Goal: Transaction & Acquisition: Purchase product/service

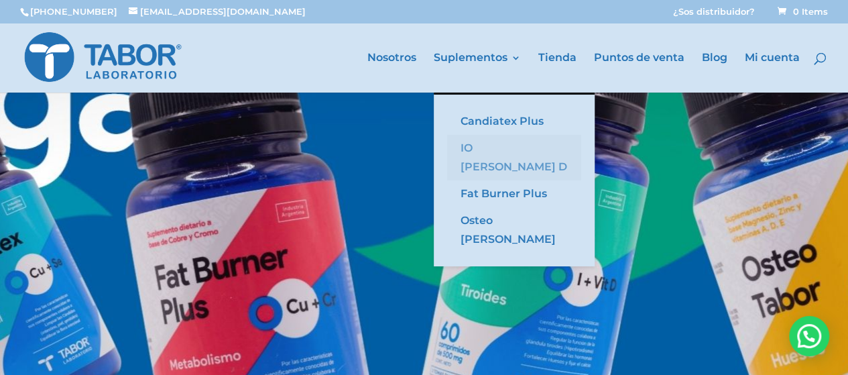
click at [487, 146] on link "IO [PERSON_NAME] D" at bounding box center [514, 158] width 134 height 46
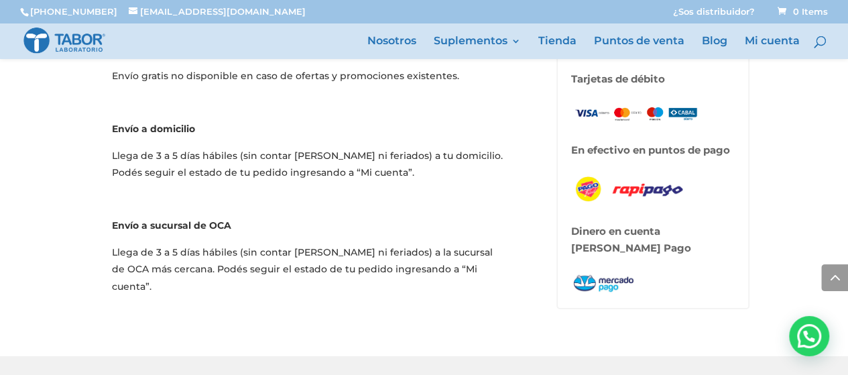
scroll to position [2280, 0]
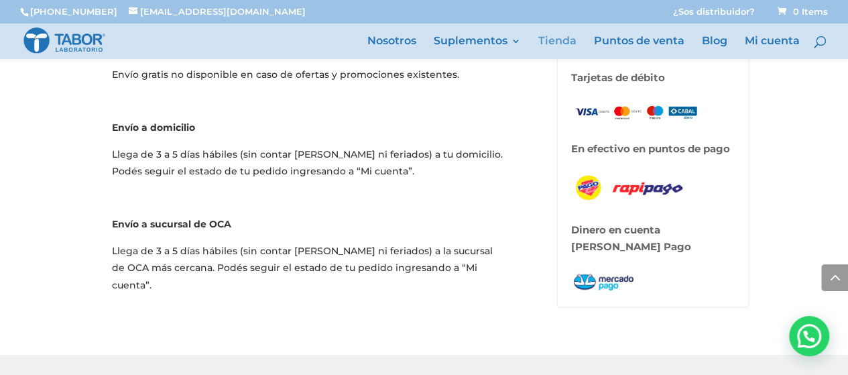
click at [555, 42] on link "Tienda" at bounding box center [557, 47] width 38 height 23
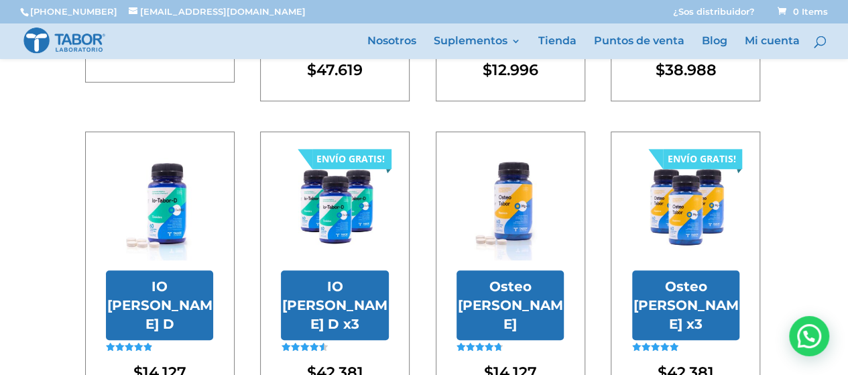
scroll to position [402, 0]
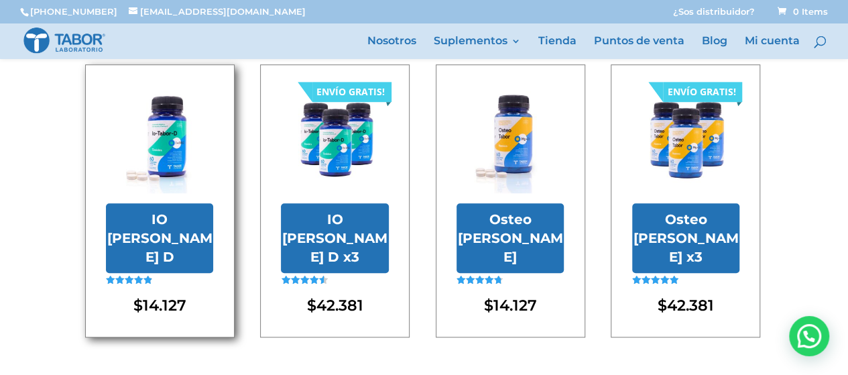
click at [184, 132] on img at bounding box center [159, 138] width 107 height 107
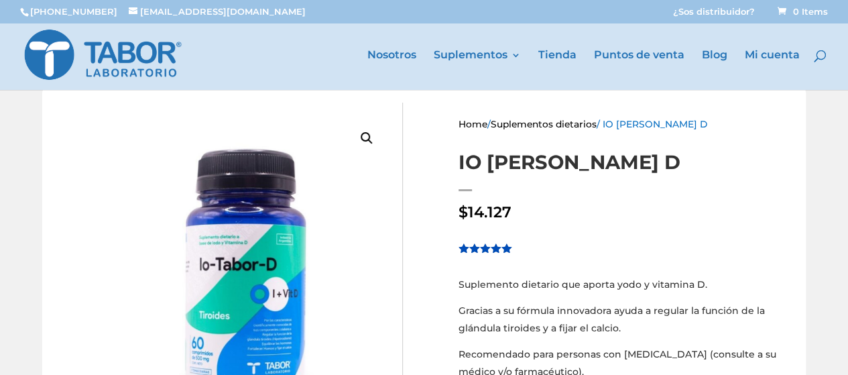
click at [1, 227] on div "🔍 Home / Suplementos dietarios / IO [PERSON_NAME] D IO [PERSON_NAME] D $ 14.127…" at bounding box center [424, 332] width 848 height 520
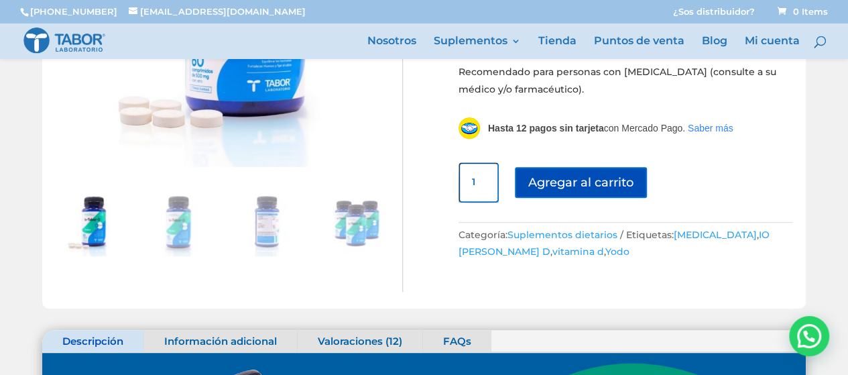
scroll to position [268, 0]
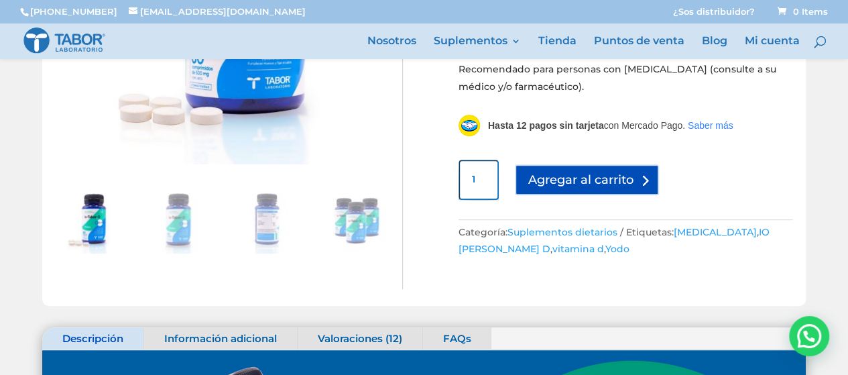
click at [602, 179] on button "Agregar al carrito" at bounding box center [587, 179] width 144 height 30
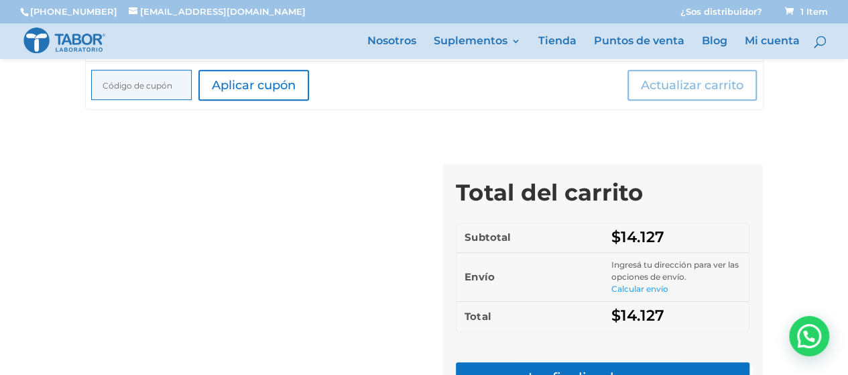
scroll to position [526, 0]
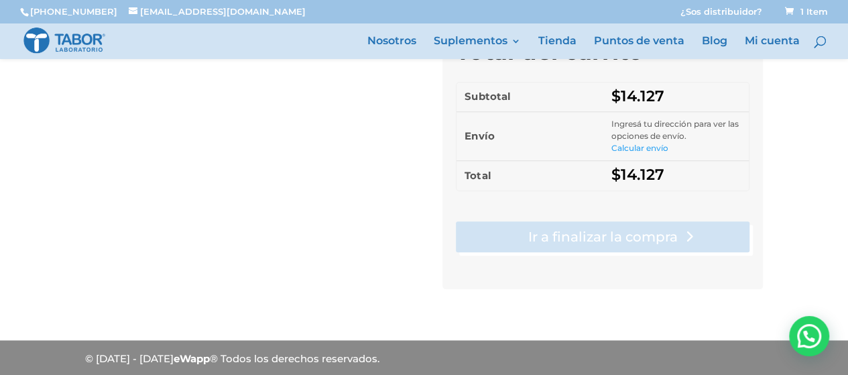
click at [637, 231] on link "Ir a finalizar la compra" at bounding box center [603, 236] width 294 height 31
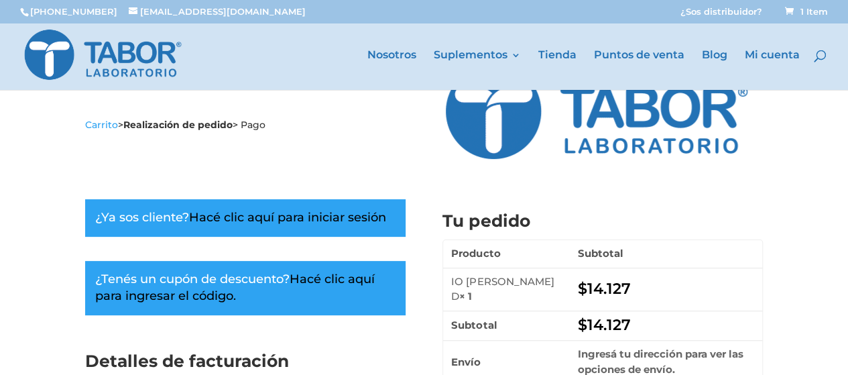
scroll to position [134, 0]
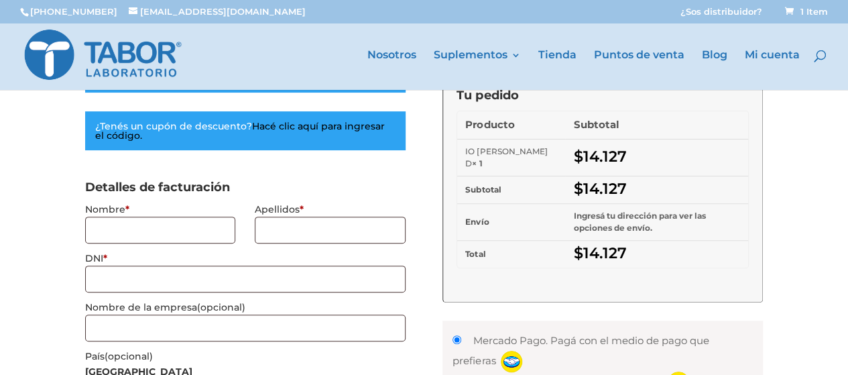
select select "C"
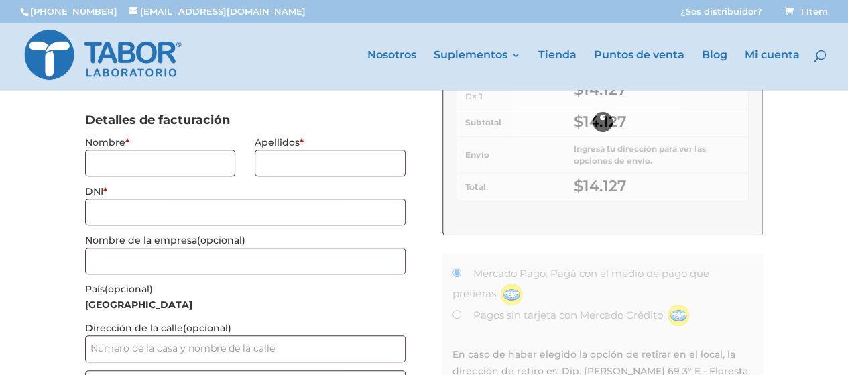
click at [147, 176] on input "Nombre *" at bounding box center [160, 163] width 151 height 27
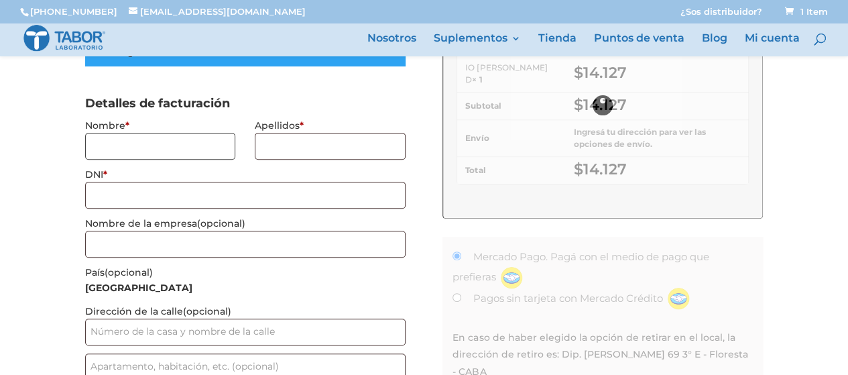
scroll to position [133, 0]
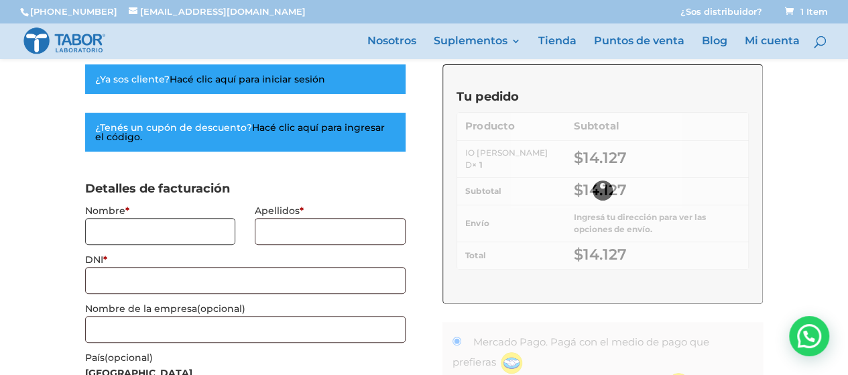
click at [152, 233] on input "Nombre *" at bounding box center [160, 231] width 151 height 27
click at [174, 235] on input "Nombre *" at bounding box center [160, 231] width 151 height 27
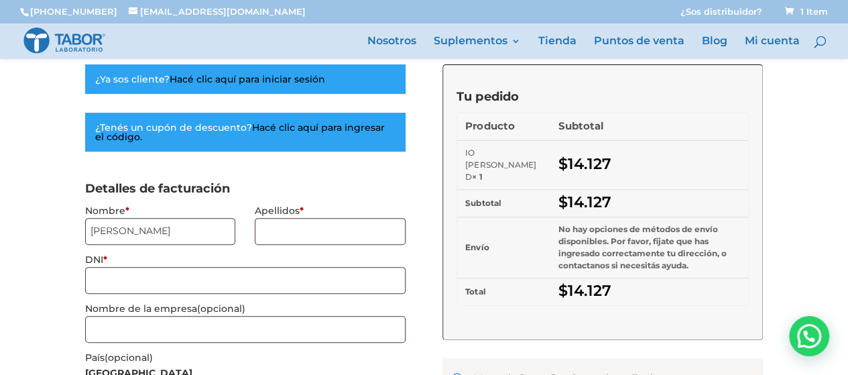
type input "Franco Mauricio"
click at [359, 225] on input "Apellidos *" at bounding box center [330, 231] width 151 height 27
type input "Cous"
click at [167, 229] on input "Franco Mauricio" at bounding box center [160, 231] width 151 height 27
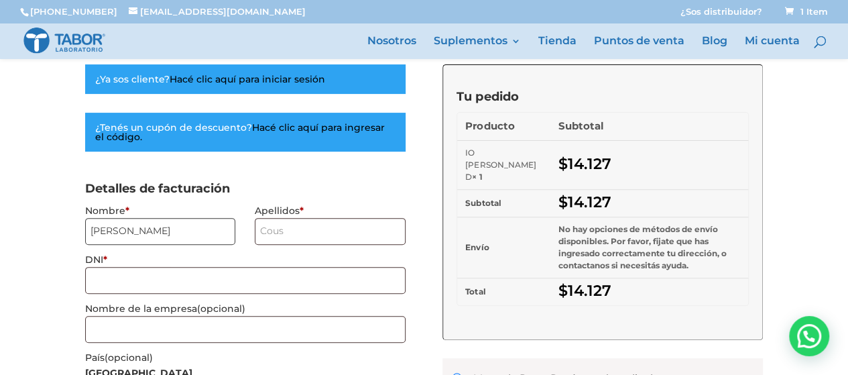
click at [167, 229] on input "Franco Mauricio" at bounding box center [160, 231] width 151 height 27
type input "Alicia Zulema"
click at [354, 229] on input "Cous" at bounding box center [330, 231] width 151 height 27
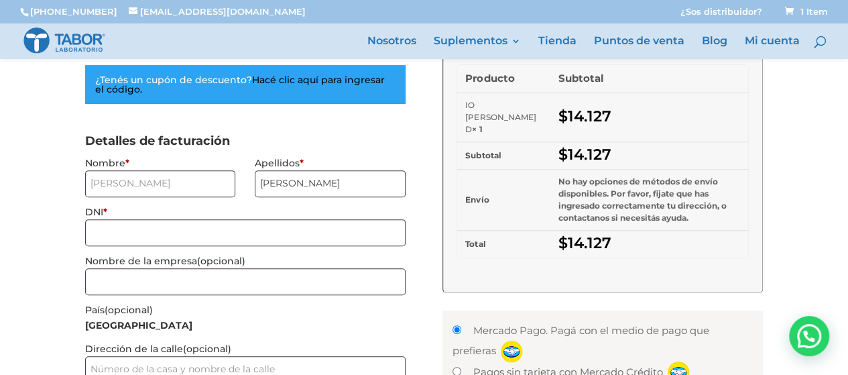
scroll to position [201, 0]
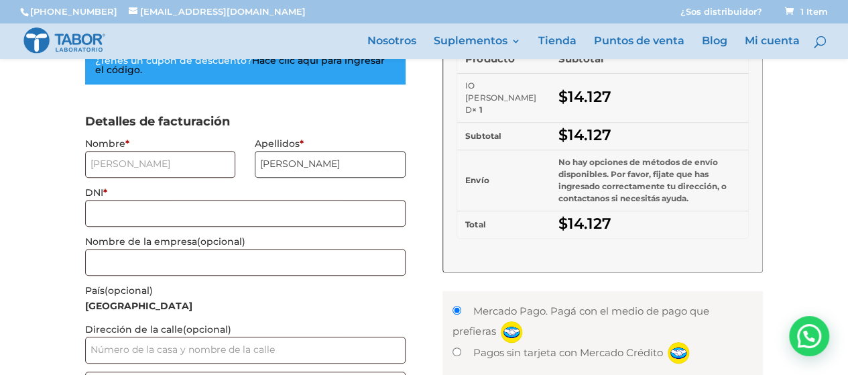
type input "[PERSON_NAME]"
click at [168, 211] on input "DNI *" at bounding box center [245, 213] width 321 height 27
click at [174, 206] on input "DNI *" at bounding box center [245, 213] width 321 height 27
click at [255, 211] on input "DNI *" at bounding box center [245, 213] width 321 height 27
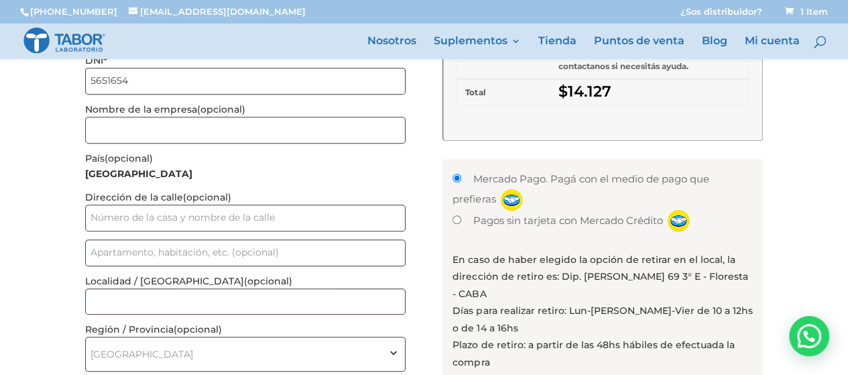
scroll to position [335, 0]
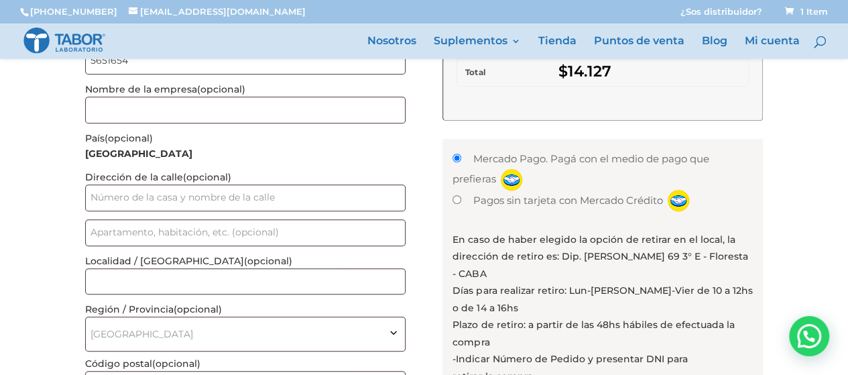
type input "5651654"
click at [283, 197] on input "Dirección de la calle (opcional)" at bounding box center [245, 197] width 321 height 27
type input "Las Heras"
click at [54, 229] on div "Realizar pedido Carrito > Realización de pedido > Pago ¿Ya sos cliente? Hacé cl…" at bounding box center [424, 254] width 848 height 1064
click at [245, 196] on input "Las Heras" at bounding box center [245, 197] width 321 height 27
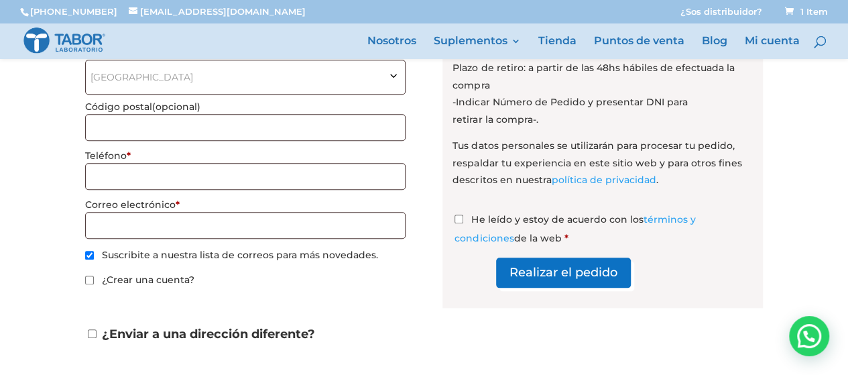
scroll to position [440, 0]
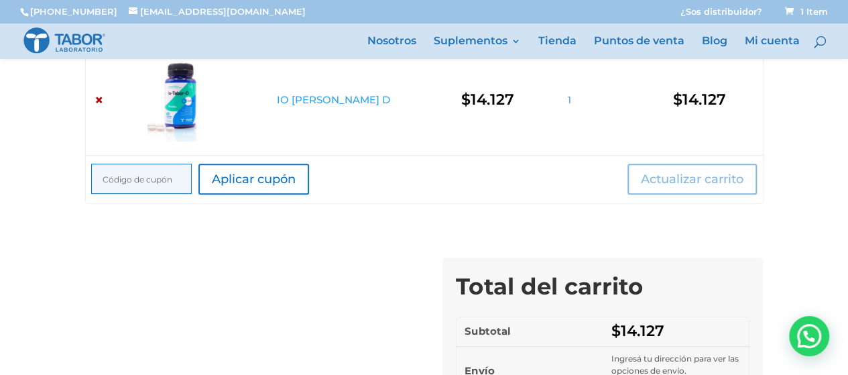
scroll to position [424, 0]
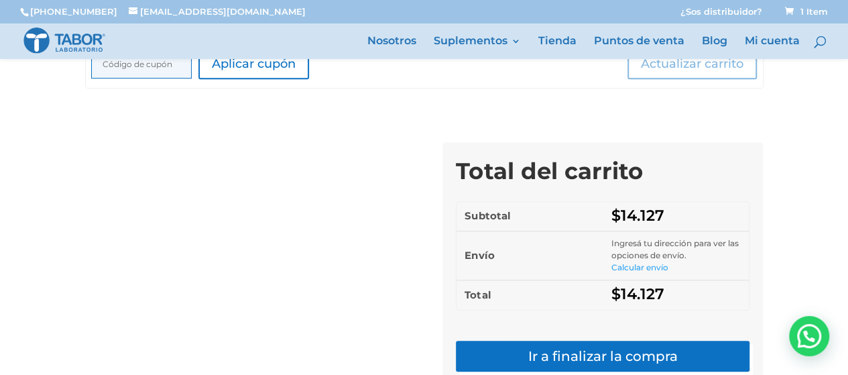
click at [650, 268] on link "Calcular envío" at bounding box center [639, 267] width 57 height 10
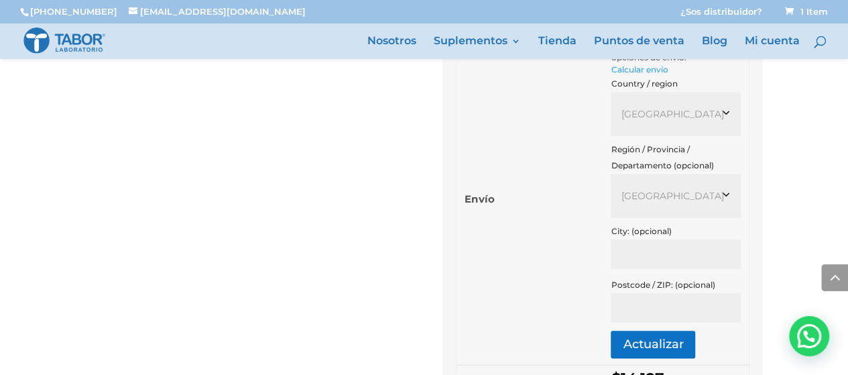
scroll to position [625, 0]
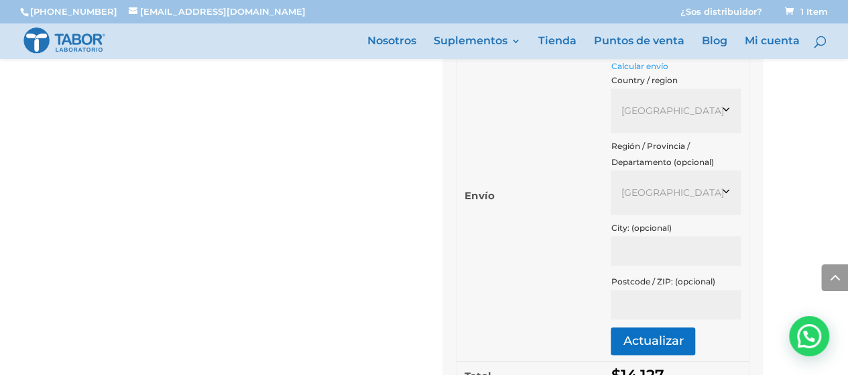
click at [695, 186] on span "[GEOGRAPHIC_DATA]" at bounding box center [676, 192] width 110 height 24
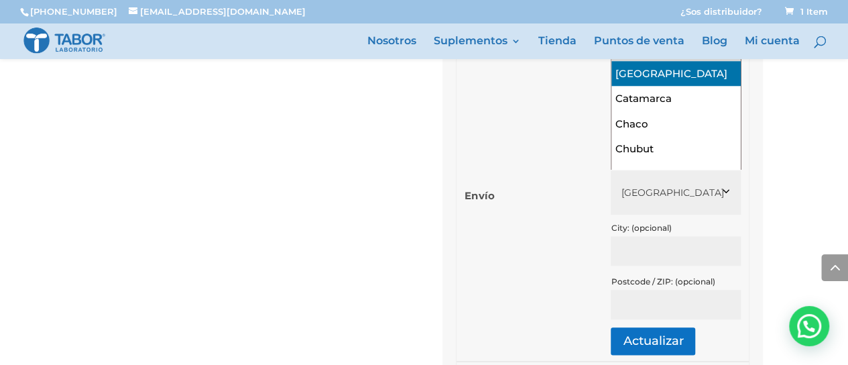
select select "B"
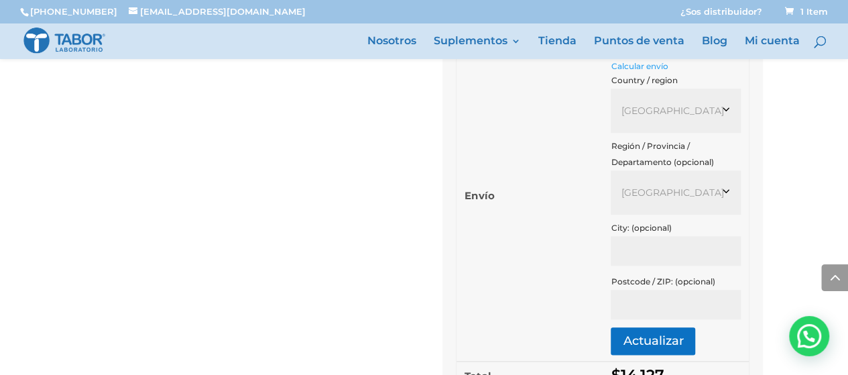
click at [656, 257] on input "City: (opcional)" at bounding box center [676, 251] width 130 height 30
type input "[DATE][PERSON_NAME]"
click at [572, 289] on th "Envío" at bounding box center [530, 195] width 146 height 331
click at [677, 312] on input "Postcode / ZIP: (opcional)" at bounding box center [676, 305] width 130 height 30
type input "1663"
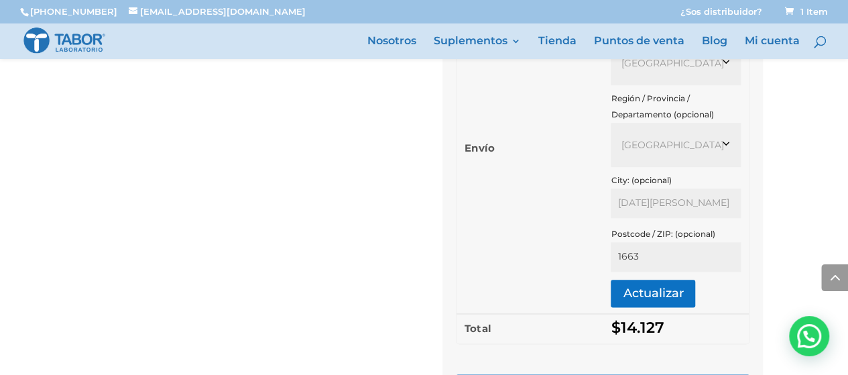
scroll to position [692, 0]
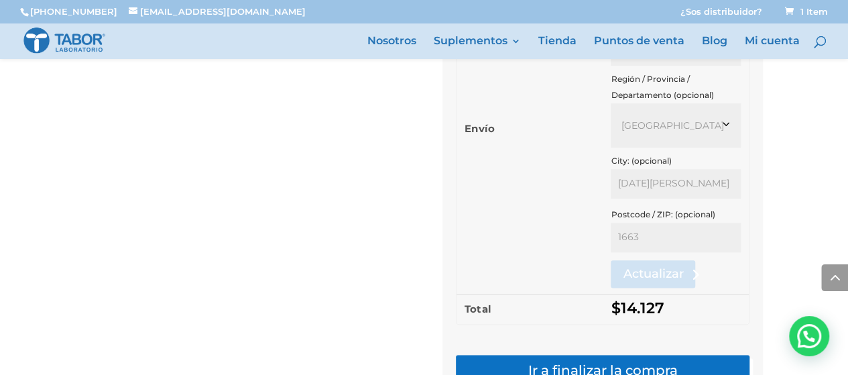
click at [675, 266] on button "Actualizar" at bounding box center [653, 273] width 84 height 27
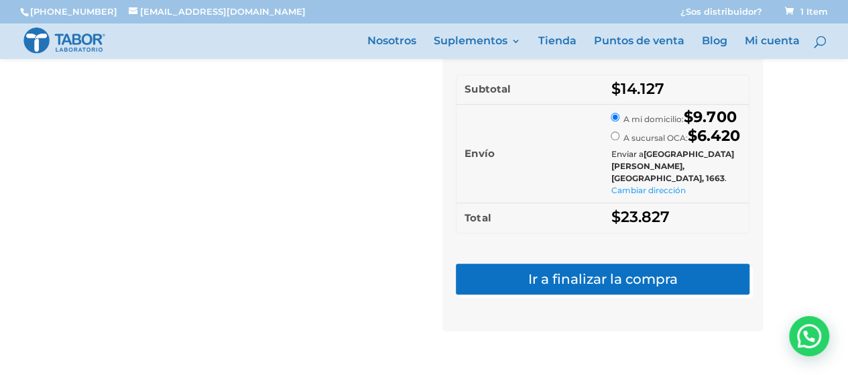
scroll to position [452, 0]
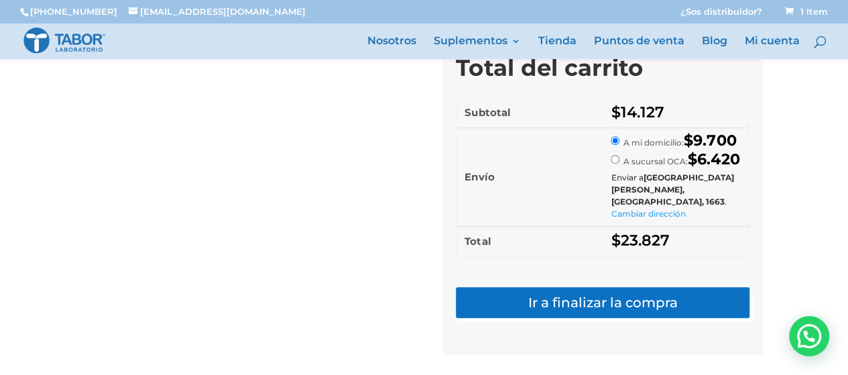
click at [760, 125] on div "Total del carrito Subtotal $ 14.127 Envío A mi domicilio: $ 9.700 A sucursal OC…" at bounding box center [603, 197] width 321 height 316
drag, startPoint x: 695, startPoint y: 145, endPoint x: 732, endPoint y: 145, distance: 36.9
click at [730, 145] on bdi "$ 9.700" at bounding box center [710, 140] width 52 height 19
click at [749, 148] on td "A mi domicilio: $ 9.700 A sucursal OCA: $ 6.420 Enviar a San Miguel, Buenos Air…" at bounding box center [676, 176] width 146 height 99
click at [789, 160] on div "Carrito de compras ¡Sumá 2 unidades y llevate el envío gratis! Eliminar artícul…" at bounding box center [424, 14] width 848 height 783
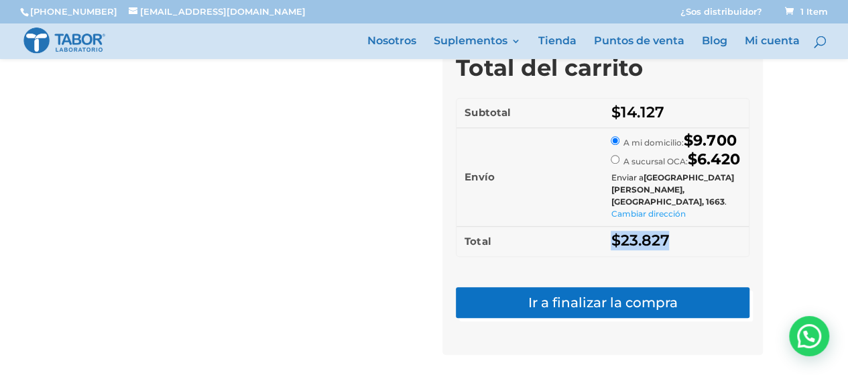
drag, startPoint x: 602, startPoint y: 241, endPoint x: 701, endPoint y: 239, distance: 99.3
click at [690, 241] on tr "Total $ 23.827" at bounding box center [603, 241] width 292 height 30
click at [743, 239] on td "$ 23.827" at bounding box center [676, 241] width 146 height 30
drag, startPoint x: 626, startPoint y: 141, endPoint x: 744, endPoint y: 148, distance: 118.2
click at [673, 140] on label "A mi domicilio: $ 9.700" at bounding box center [680, 142] width 113 height 10
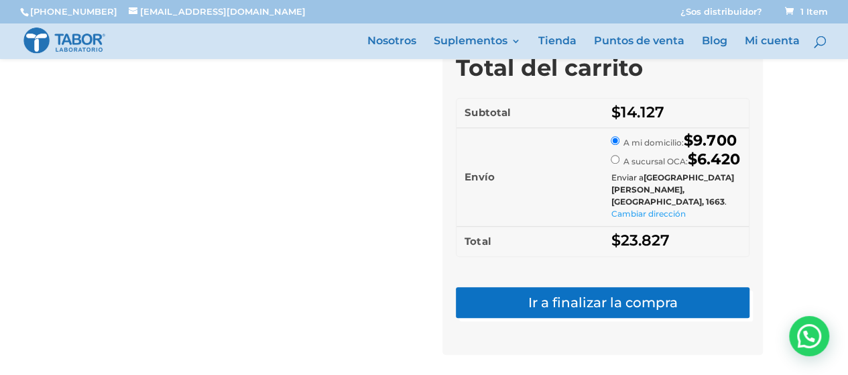
click at [777, 158] on div "Carrito de compras ¡Sumá 2 unidades y llevate el envío gratis! Eliminar artícul…" at bounding box center [424, 14] width 848 height 783
drag, startPoint x: 597, startPoint y: 238, endPoint x: 658, endPoint y: 241, distance: 61.8
click at [657, 241] on tr "Total $ 23.827" at bounding box center [603, 241] width 292 height 30
click at [658, 241] on bdi "$ 23.827" at bounding box center [640, 240] width 58 height 19
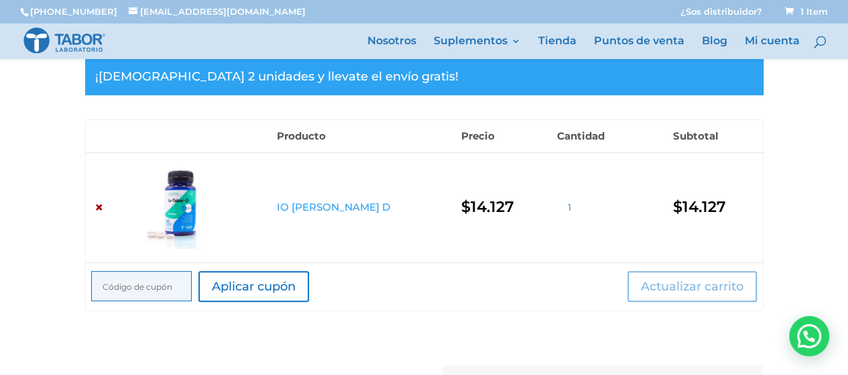
scroll to position [50, 0]
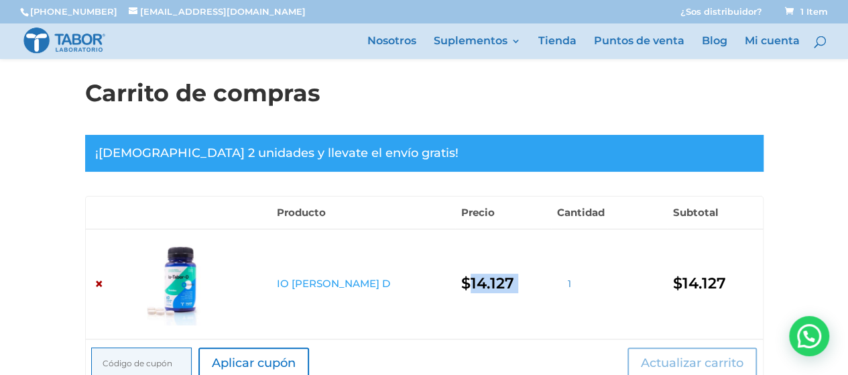
drag, startPoint x: 428, startPoint y: 281, endPoint x: 649, endPoint y: 264, distance: 222.0
click at [562, 275] on tr "× IO Tabor D $ 14.127 IO Tabor D cantidad 1 $ 14.127" at bounding box center [424, 283] width 677 height 109
click at [669, 272] on td "$ 14.127" at bounding box center [714, 283] width 95 height 109
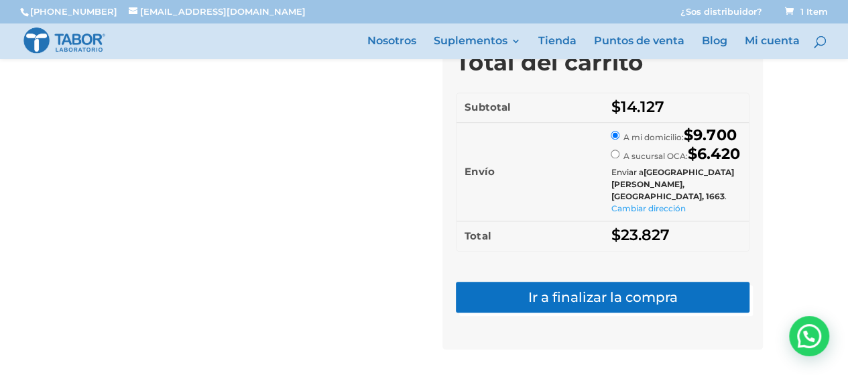
scroll to position [519, 0]
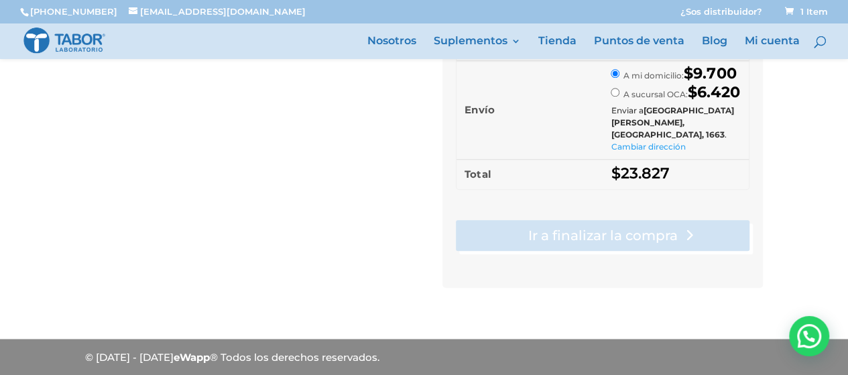
click at [691, 234] on link "Ir a finalizar la compra" at bounding box center [603, 235] width 294 height 31
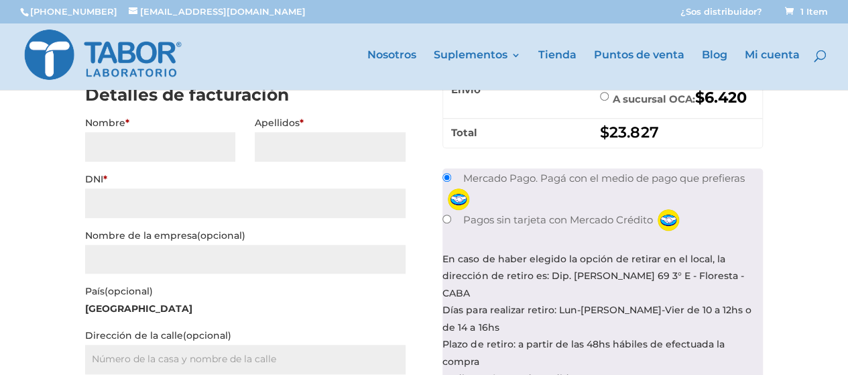
scroll to position [335, 0]
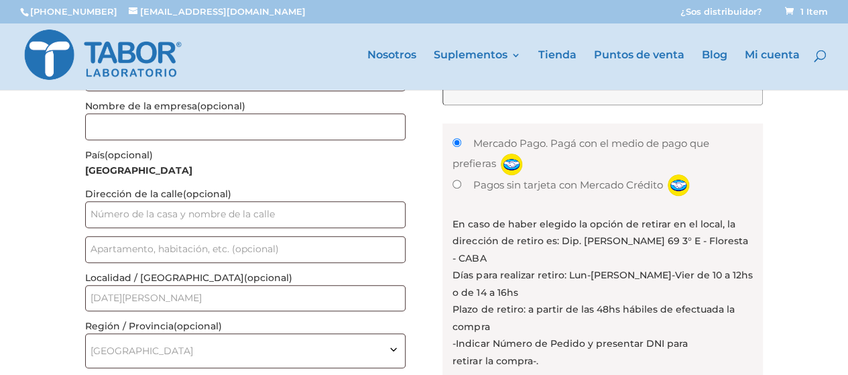
select select "B"
click at [186, 42] on input "Nombre *" at bounding box center [160, 28] width 151 height 27
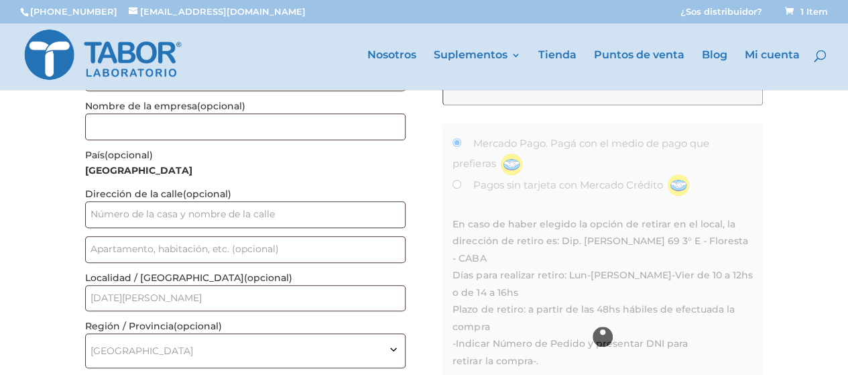
scroll to position [134, 0]
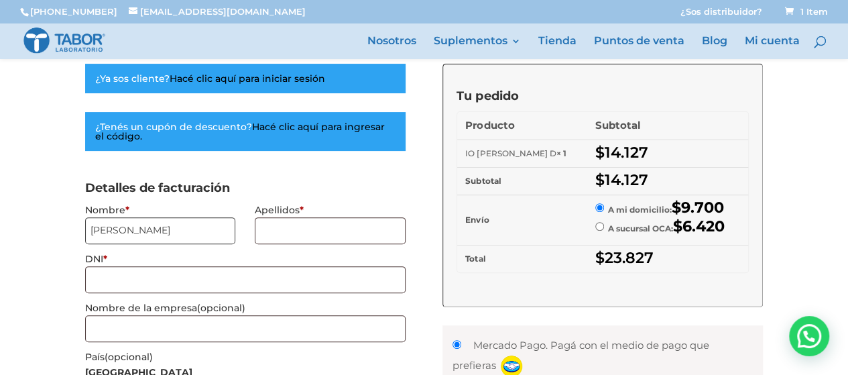
type input "[PERSON_NAME]"
click at [345, 227] on input "Apellidos *" at bounding box center [330, 230] width 151 height 27
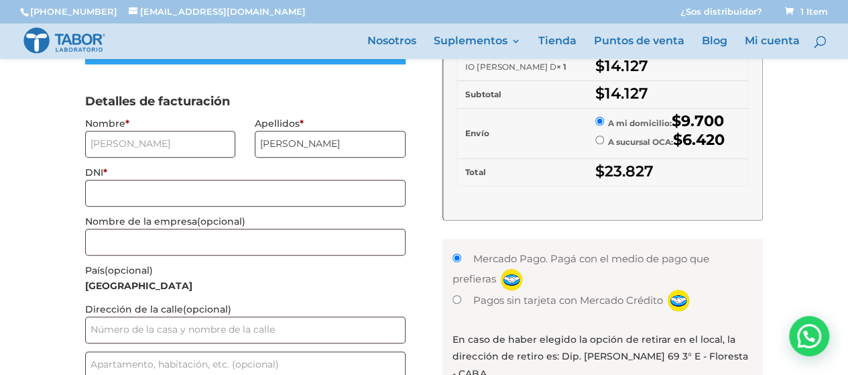
scroll to position [201, 0]
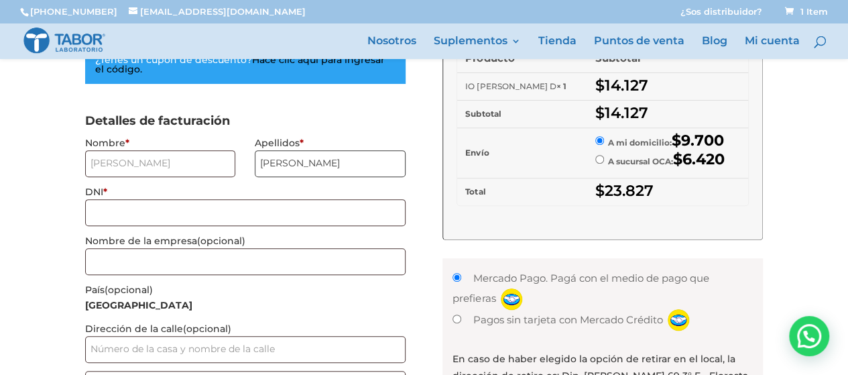
type input "[PERSON_NAME]"
click at [305, 213] on input "DNI *" at bounding box center [245, 212] width 321 height 27
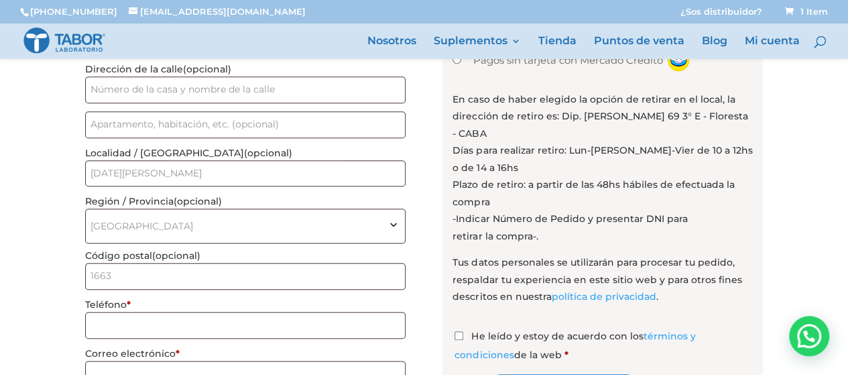
scroll to position [390, 0]
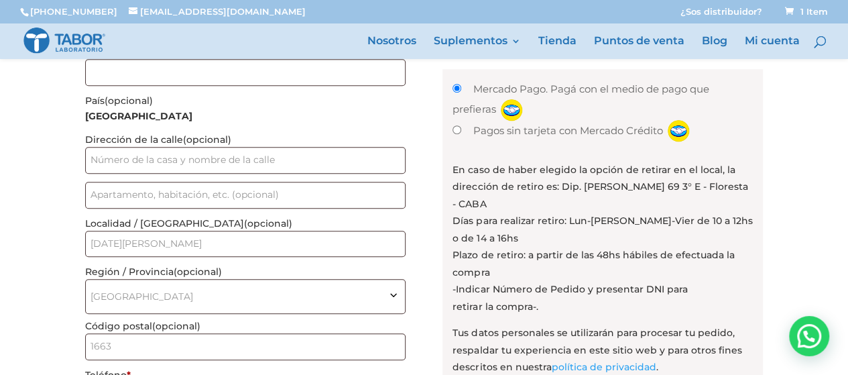
type input "5651654"
click at [276, 161] on input "Dirección de la calle (opcional)" at bounding box center [245, 160] width 321 height 27
click at [137, 158] on input "Las Heras486" at bounding box center [245, 160] width 321 height 27
type input "Las [PERSON_NAME] 486"
click at [177, 187] on input "Apartamento, habitación, etc. (opcional) (opcional)" at bounding box center [245, 195] width 321 height 27
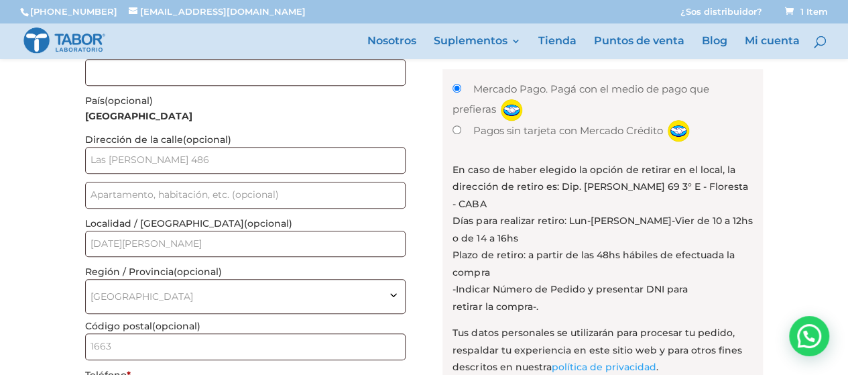
click at [3, 187] on div "Realizar pedido Carrito > Realización de pedido > Pago ¿Ya sos cliente? Hacé cl…" at bounding box center [424, 217] width 848 height 1064
click at [251, 192] on input "Apartamento, habitación, etc. (opcional) (opcional)" at bounding box center [245, 195] width 321 height 27
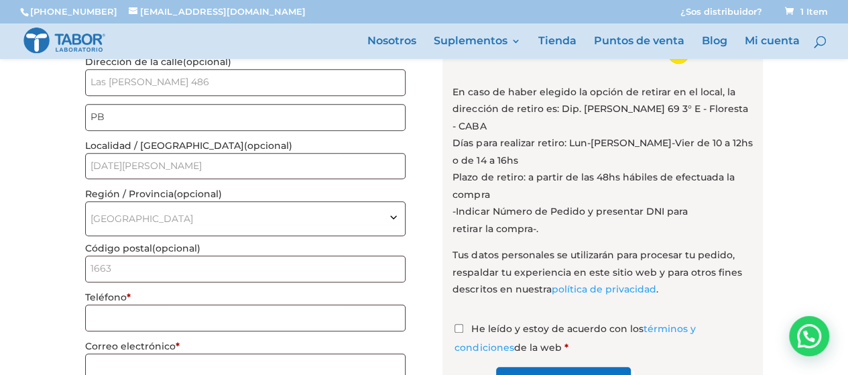
scroll to position [524, 0]
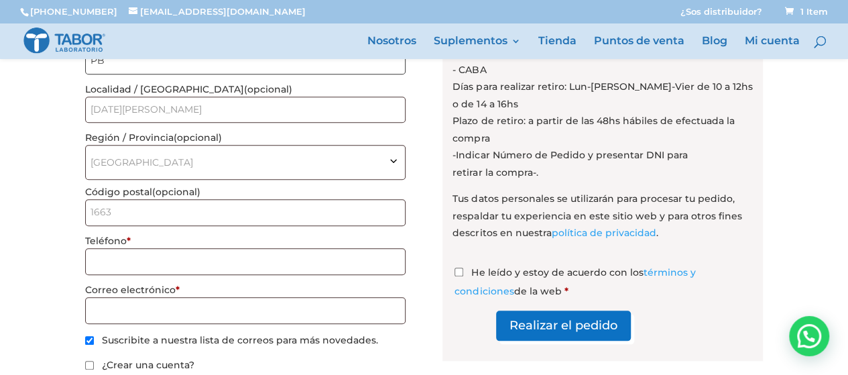
type input "PB"
click at [147, 251] on input "Teléfono *" at bounding box center [245, 261] width 321 height 27
click at [97, 255] on input "01150053520" at bounding box center [245, 261] width 321 height 27
click at [212, 257] on input "1150053520" at bounding box center [245, 261] width 321 height 27
click at [97, 255] on input "1150053520" at bounding box center [245, 261] width 321 height 27
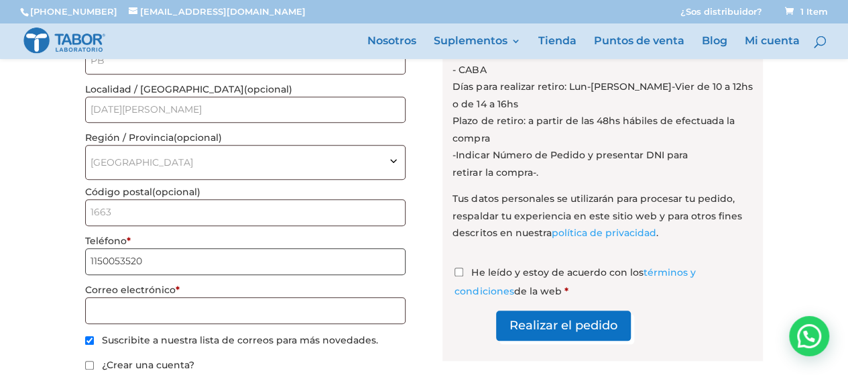
click at [110, 258] on input "1150053520" at bounding box center [245, 261] width 321 height 27
click at [118, 258] on input "1150053520" at bounding box center [245, 261] width 321 height 27
click at [129, 259] on input "1150053520" at bounding box center [245, 261] width 321 height 27
click at [152, 259] on input "1150053520" at bounding box center [245, 261] width 321 height 27
type input "1150053520"
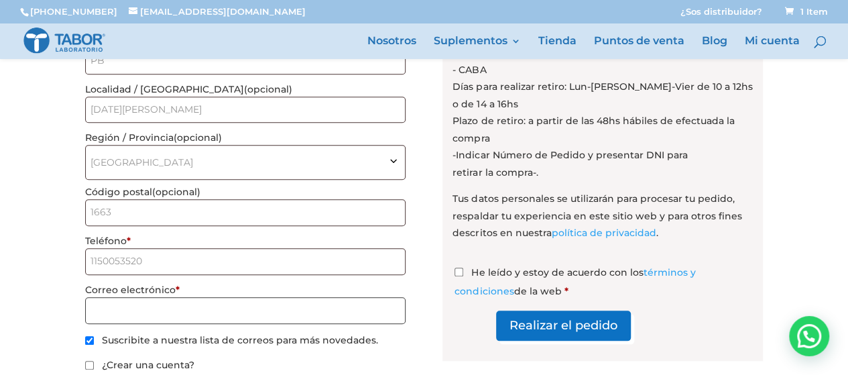
click at [152, 312] on input "Correo electrónico *" at bounding box center [245, 310] width 321 height 27
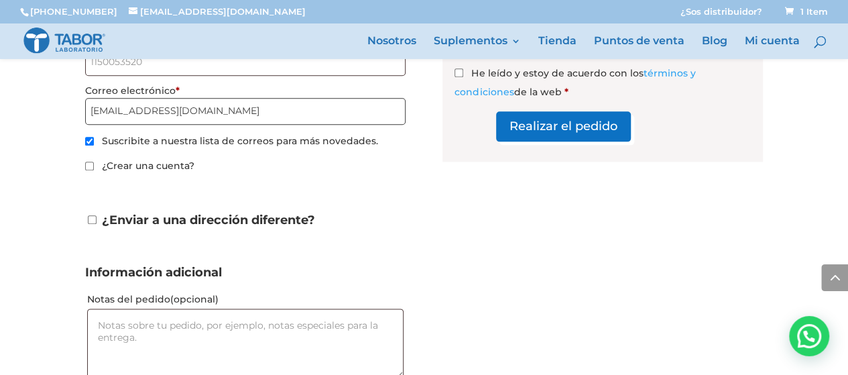
scroll to position [726, 0]
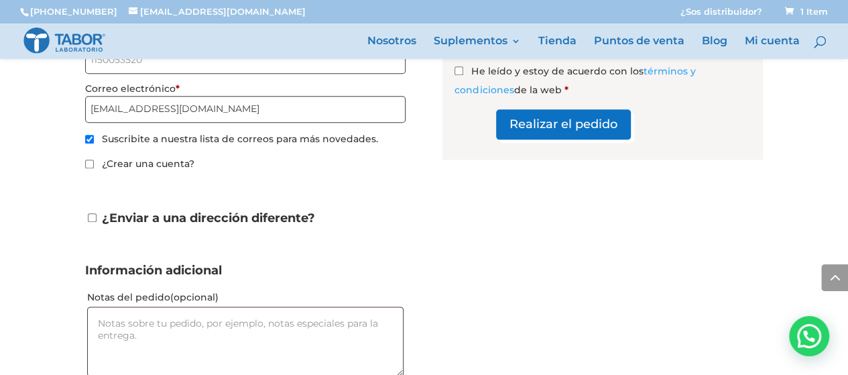
type input "[EMAIL_ADDRESS][DOMAIN_NAME]"
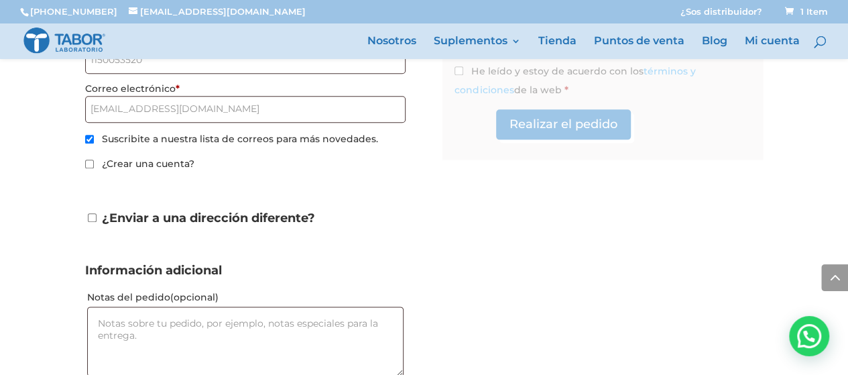
click at [86, 160] on input "¿Crear una cuenta?" at bounding box center [89, 164] width 9 height 9
click at [90, 160] on input "¿Crear una cuenta?" at bounding box center [89, 164] width 9 height 9
checkbox input "false"
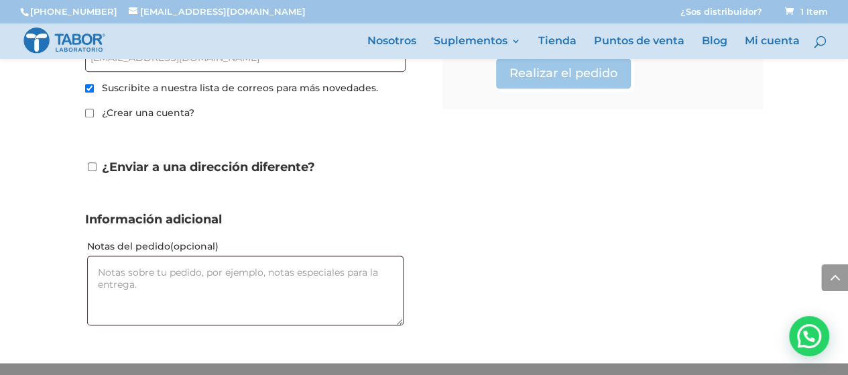
scroll to position [793, 0]
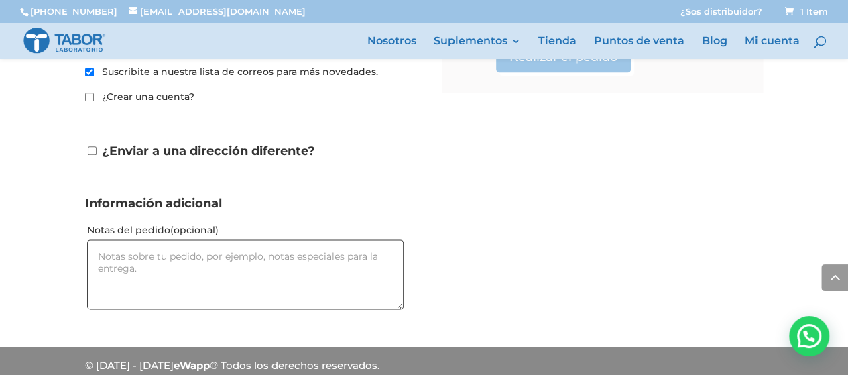
click at [272, 253] on textarea "Notas del pedido (opcional)" at bounding box center [245, 274] width 317 height 70
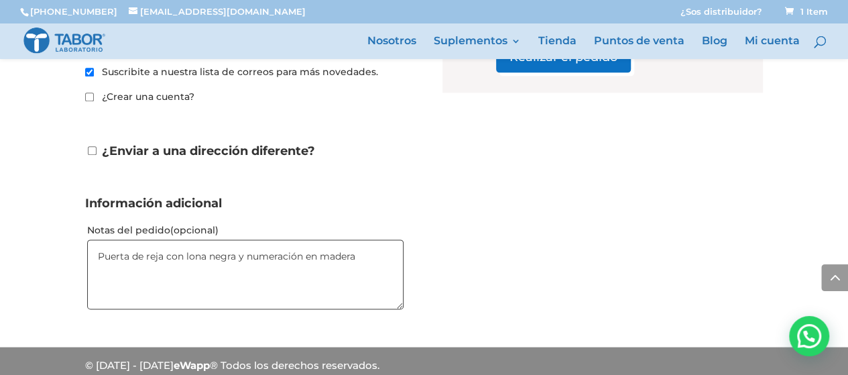
type textarea "Puerta de reja con lona negra y numeración en madera"
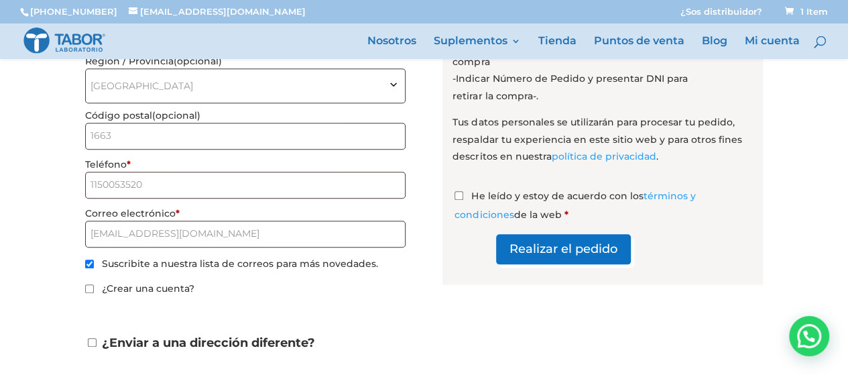
scroll to position [524, 0]
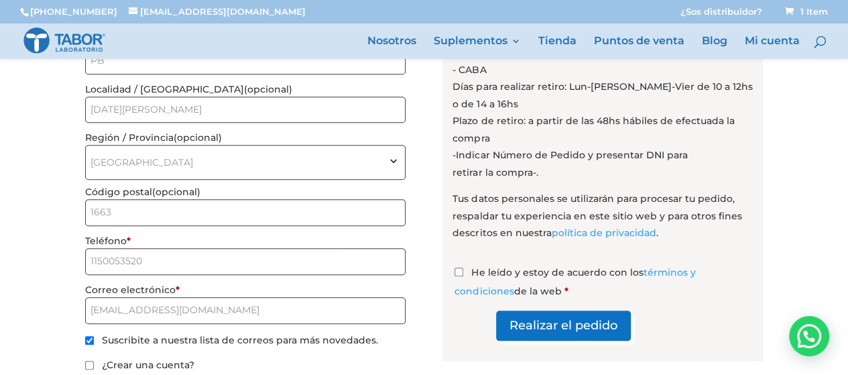
click at [459, 268] on input "He leído y estoy de acuerdo con los términos y condiciones de la web *" at bounding box center [459, 272] width 9 height 9
checkbox input "true"
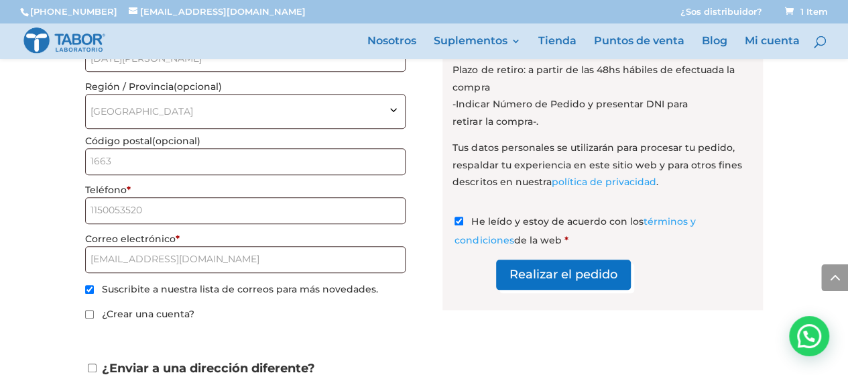
scroll to position [591, 0]
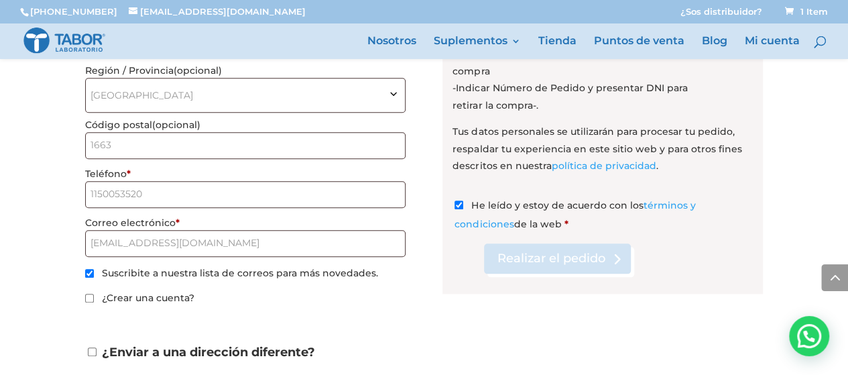
click at [579, 260] on button "Realizar el pedido" at bounding box center [557, 258] width 147 height 30
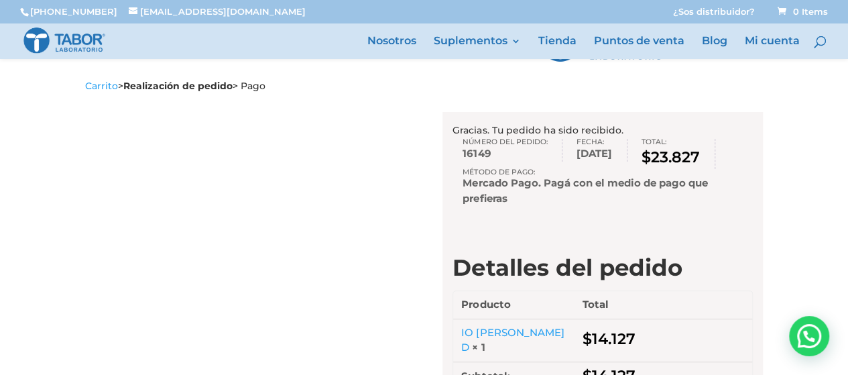
scroll to position [67, 0]
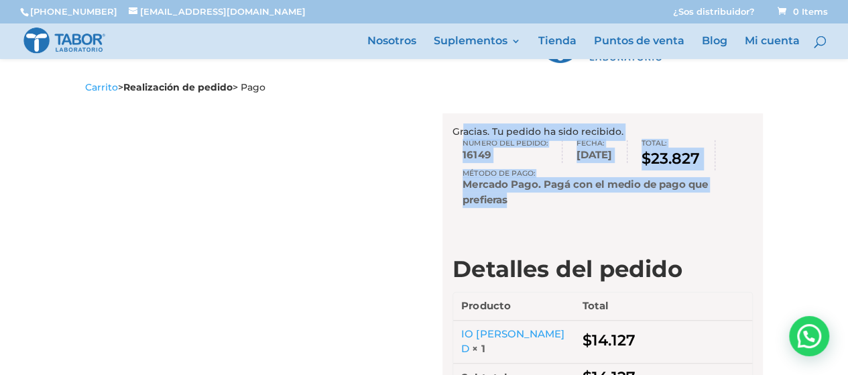
drag, startPoint x: 445, startPoint y: 132, endPoint x: 622, endPoint y: 215, distance: 194.7
click at [622, 215] on ul "Número del pedido: 16149 Fecha: [DATE] Total: $ 23.827 Método de pago: Mercado …" at bounding box center [603, 181] width 300 height 82
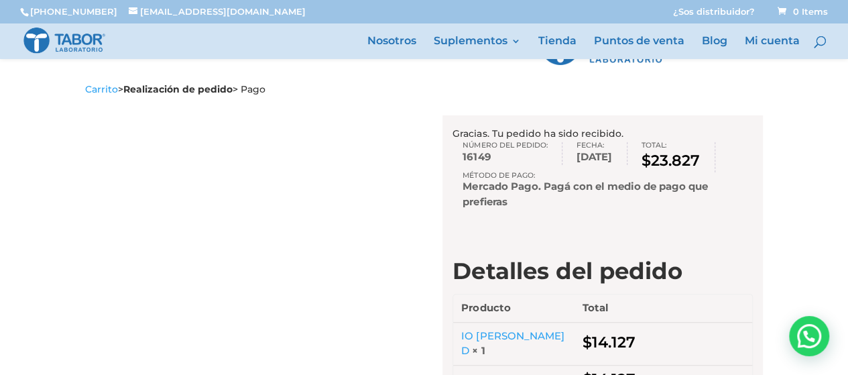
scroll to position [0, 0]
